Goal: Task Accomplishment & Management: Use online tool/utility

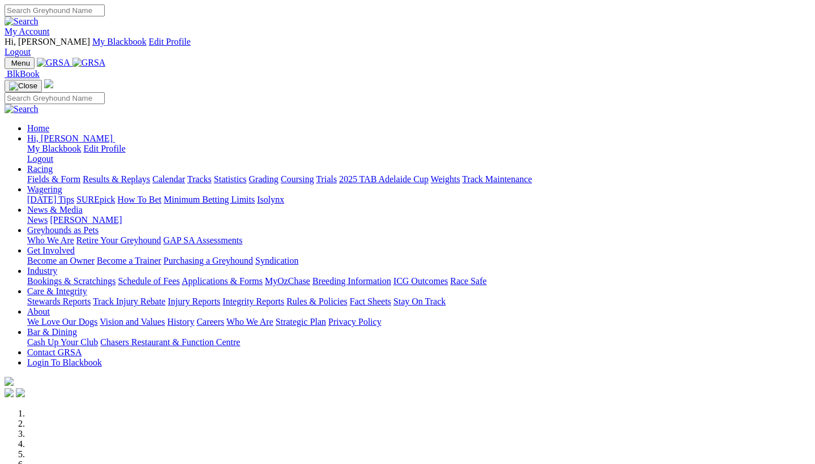
click at [57, 266] on link "Industry" at bounding box center [42, 271] width 30 height 10
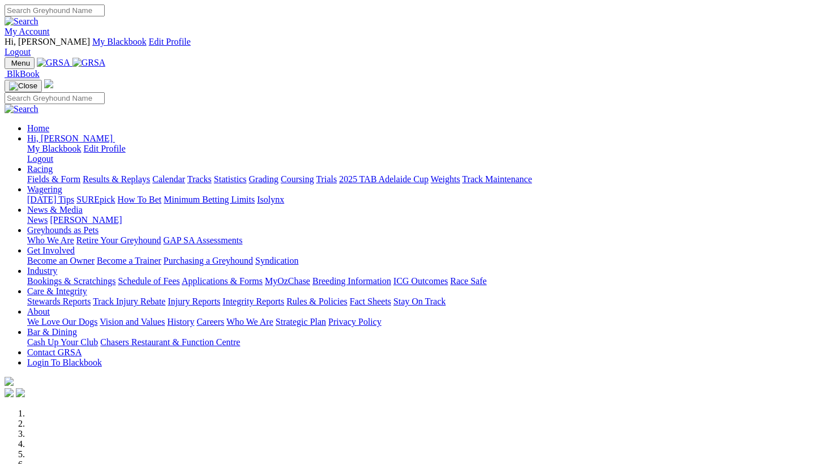
click at [57, 266] on link "Industry" at bounding box center [42, 271] width 30 height 10
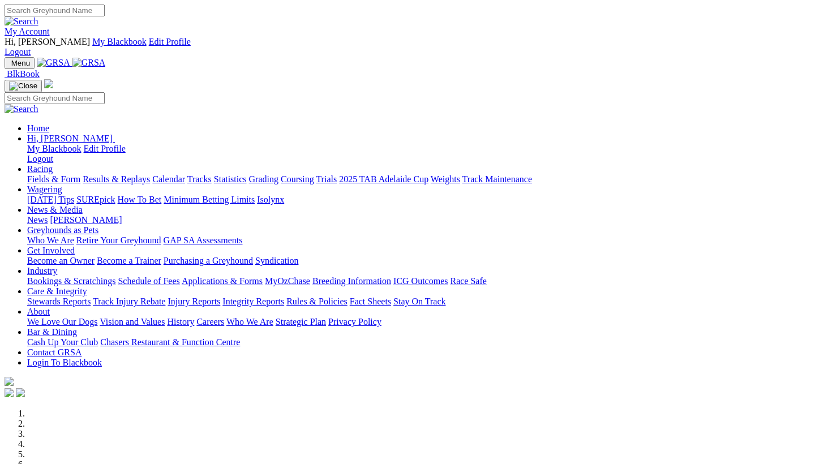
click at [57, 266] on link "Industry" at bounding box center [42, 271] width 30 height 10
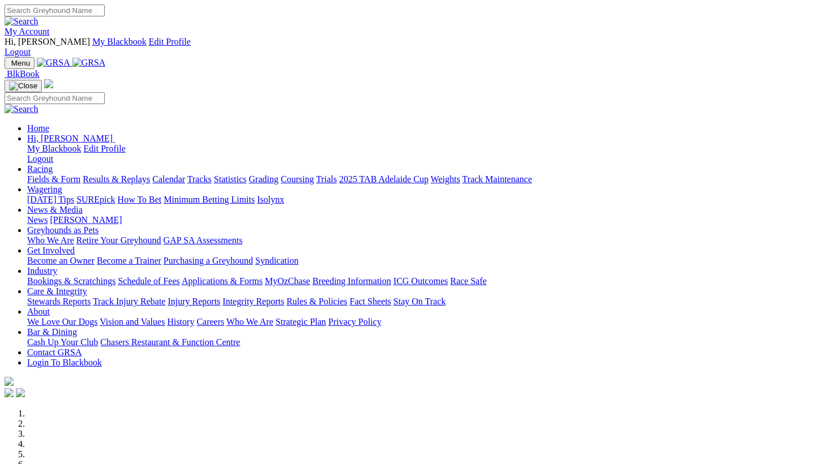
click at [57, 266] on link "Industry" at bounding box center [42, 271] width 30 height 10
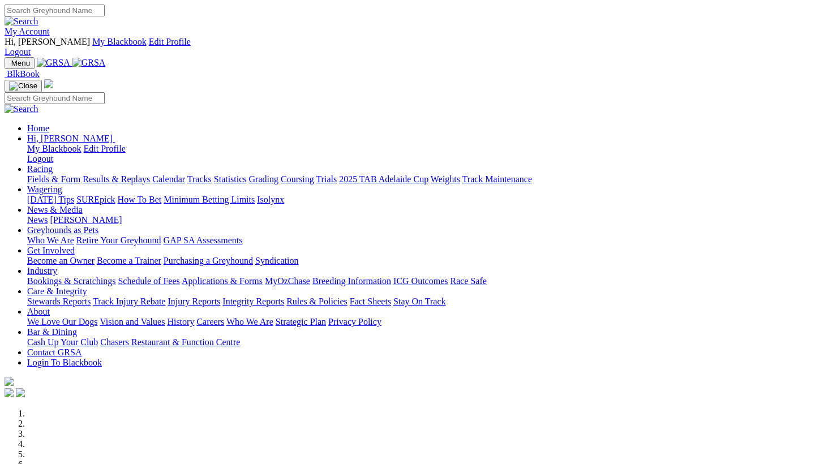
click at [57, 266] on link "Industry" at bounding box center [42, 271] width 30 height 10
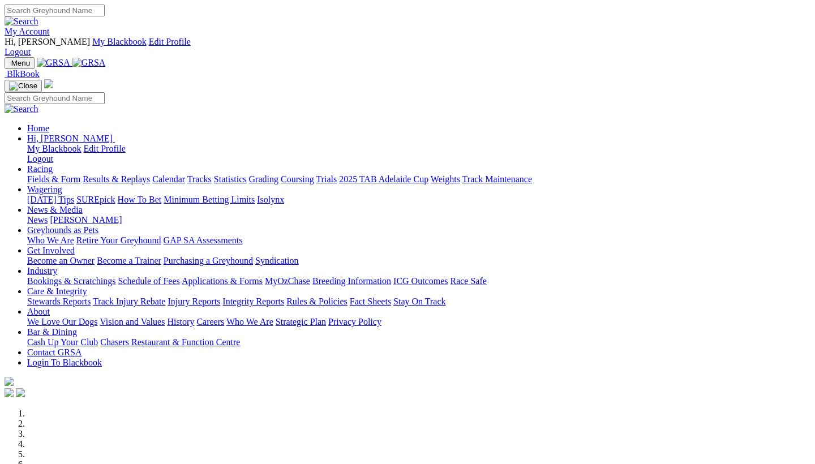
click at [57, 266] on link "Industry" at bounding box center [42, 271] width 30 height 10
click at [115, 276] on link "Bookings & Scratchings" at bounding box center [71, 281] width 88 height 10
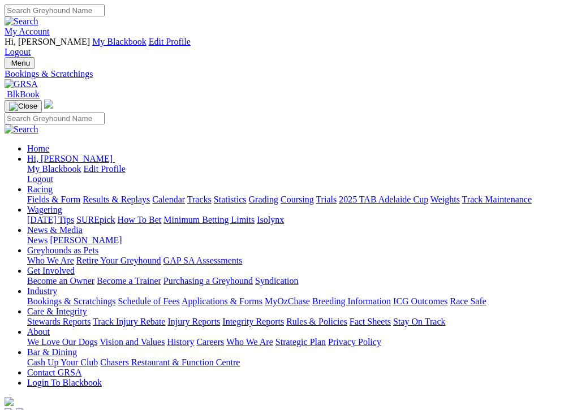
click at [49, 195] on link "Fields & Form" at bounding box center [53, 200] width 53 height 10
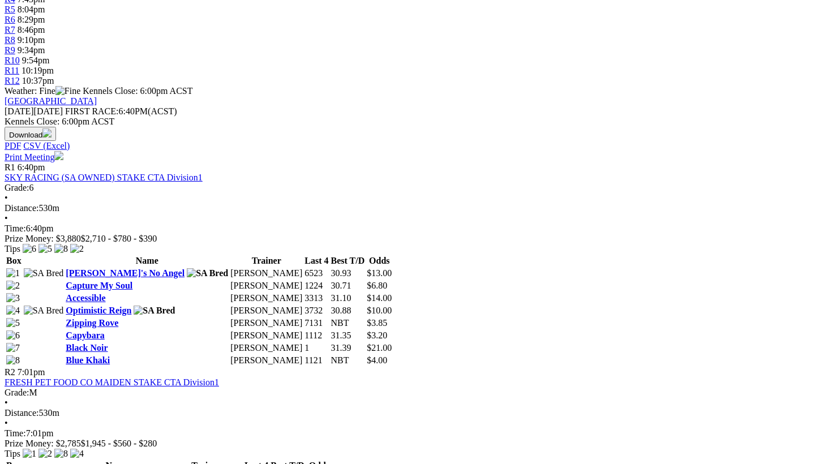
scroll to position [490, 0]
